Goal: Task Accomplishment & Management: Use online tool/utility

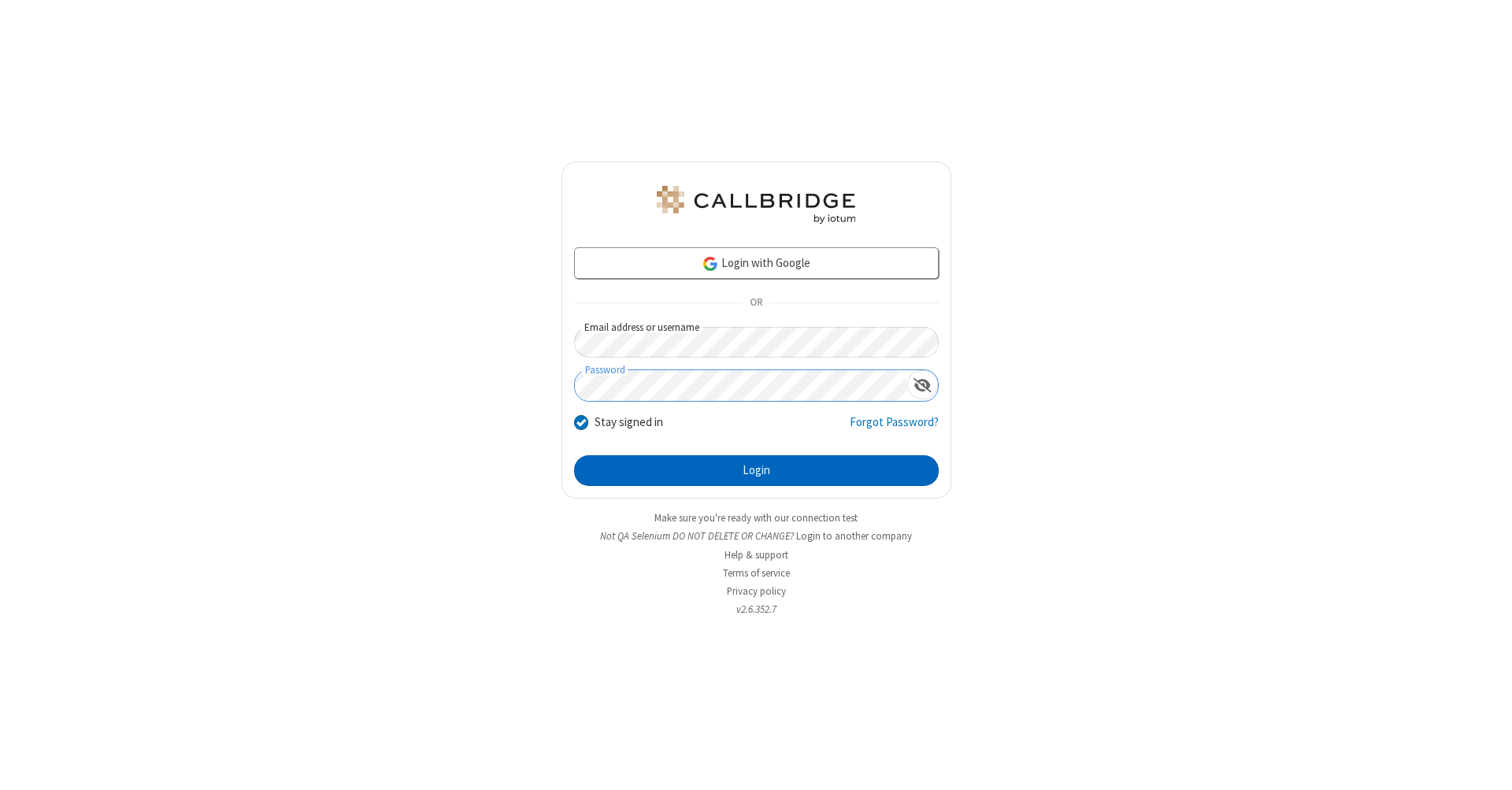
click at [756, 471] on button "Login" at bounding box center [756, 470] width 365 height 32
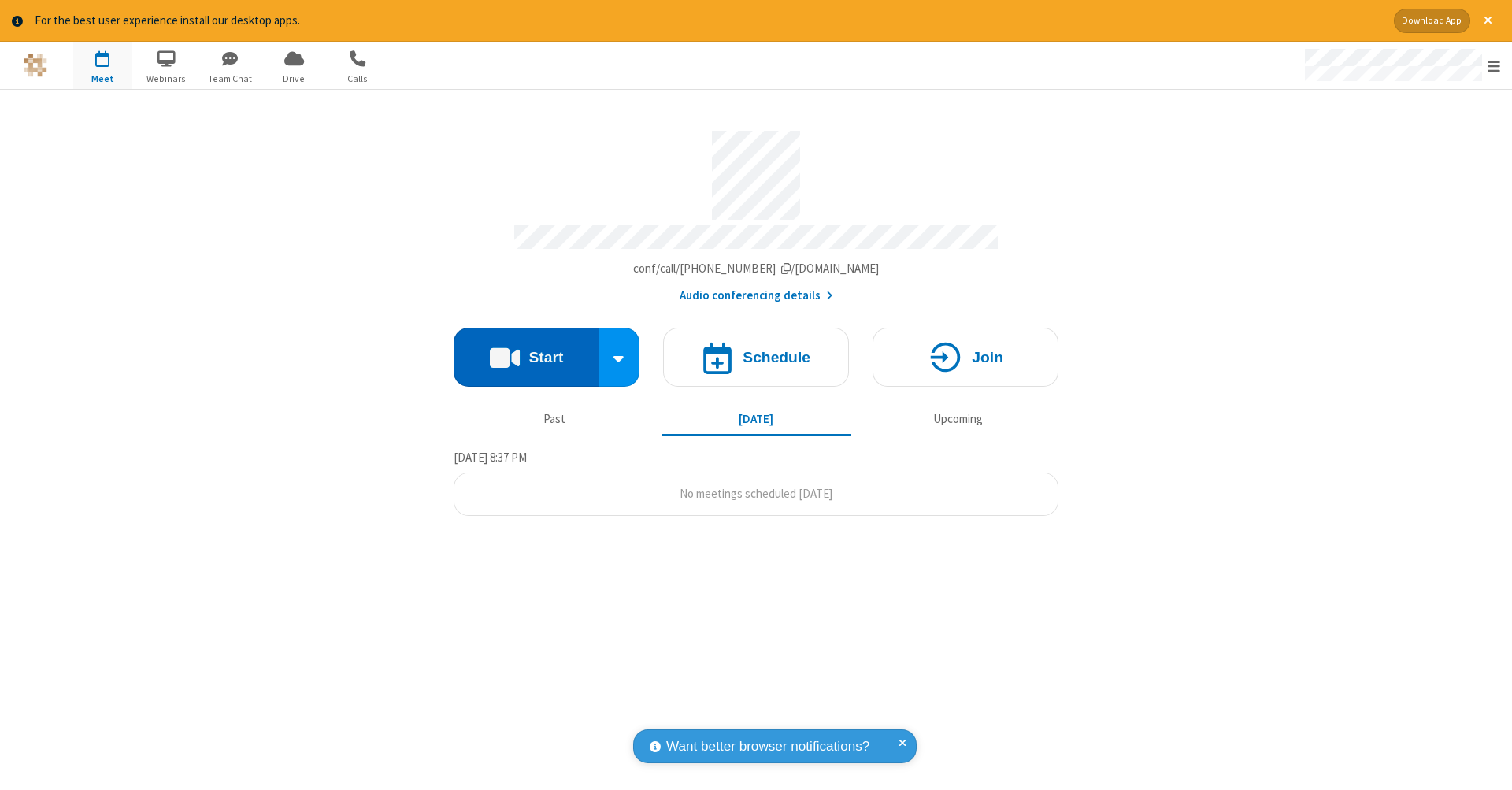
click at [526, 349] on button "Start" at bounding box center [526, 357] width 146 height 59
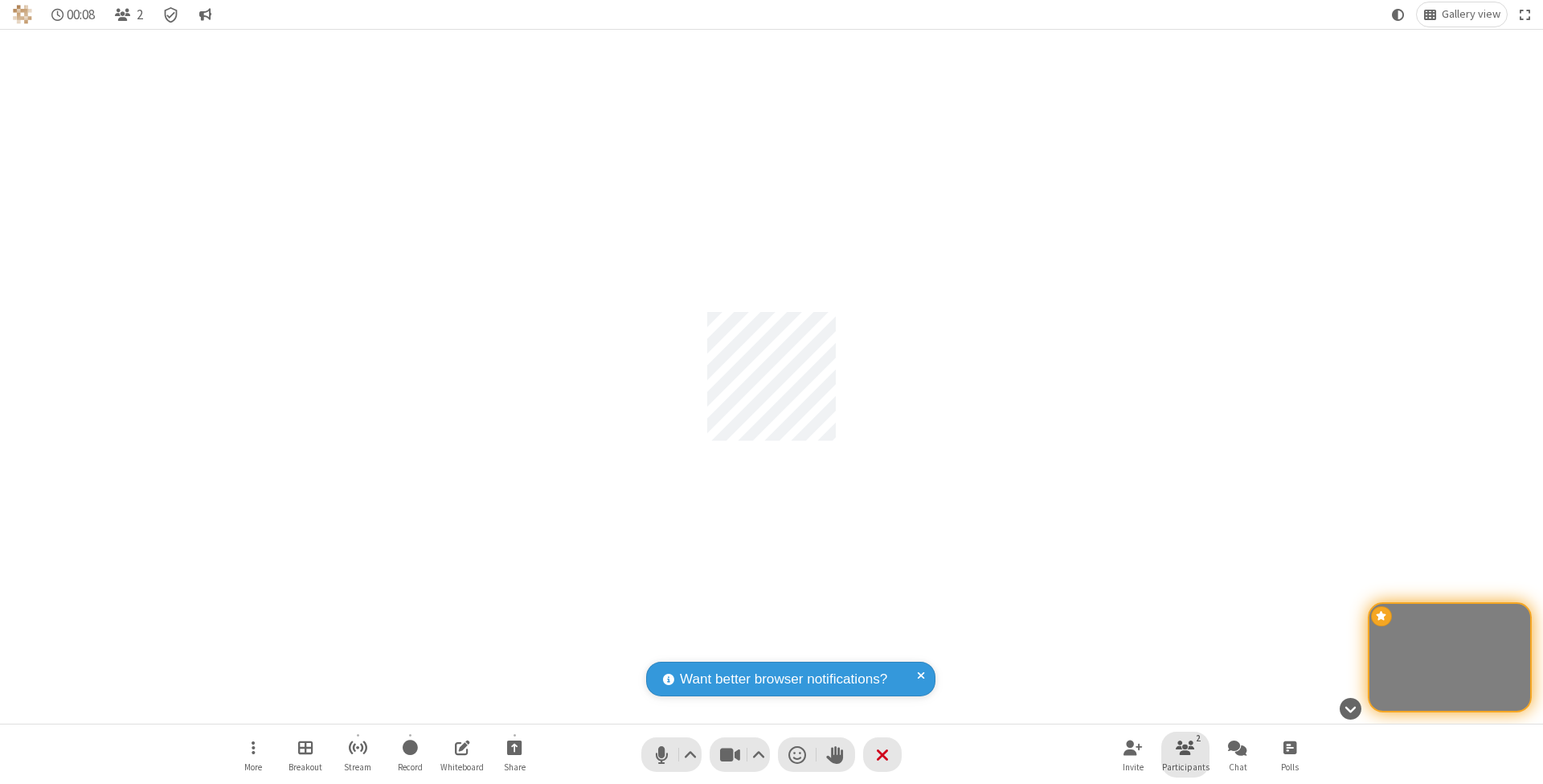
click at [1186, 766] on span "Participants" at bounding box center [1186, 767] width 48 height 10
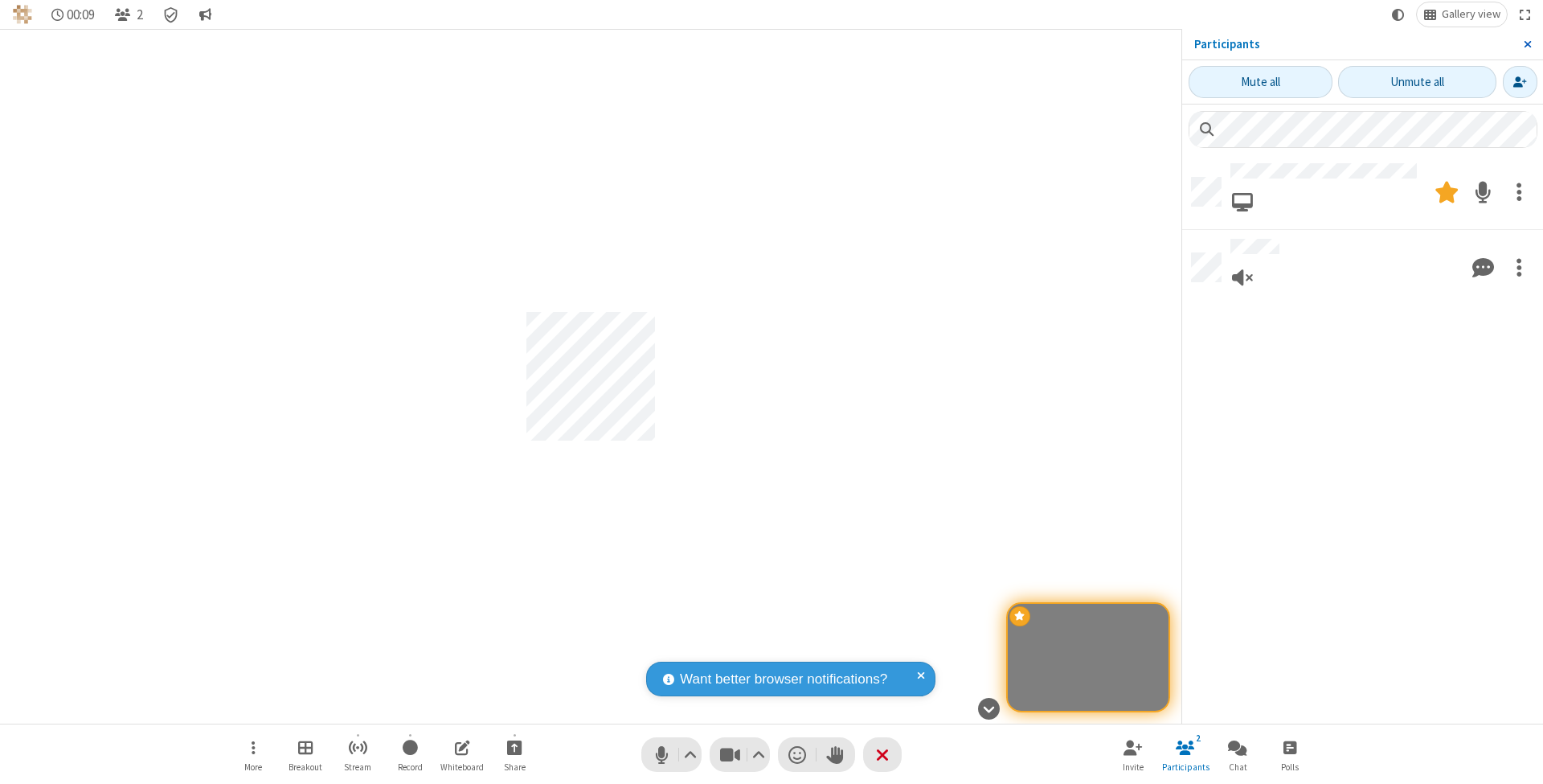
click at [1527, 43] on span "Close sidebar" at bounding box center [1527, 43] width 8 height 13
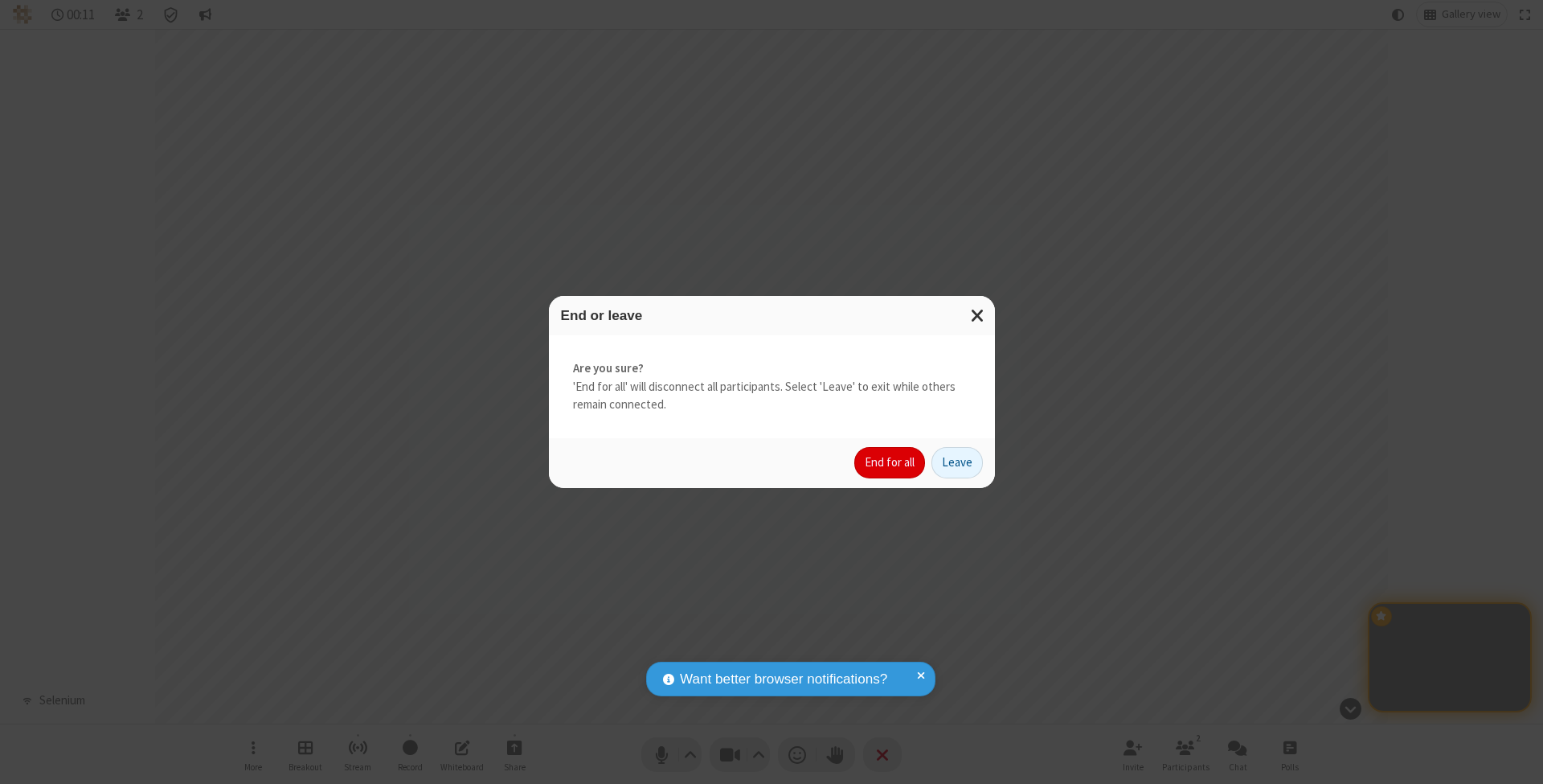
click at [891, 462] on button "End for all" at bounding box center [889, 462] width 70 height 32
